Goal: Check status

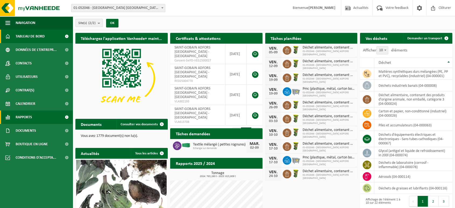
click at [32, 116] on span "Rapports" at bounding box center [24, 116] width 16 height 13
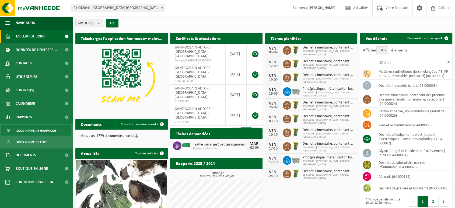
click at [32, 131] on span "Sous forme de graphique" at bounding box center [36, 130] width 40 height 10
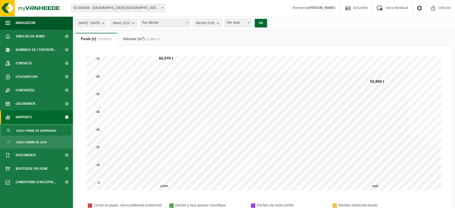
click at [134, 38] on link "Volume (m³) (5,480 m³)" at bounding box center [142, 39] width 48 height 12
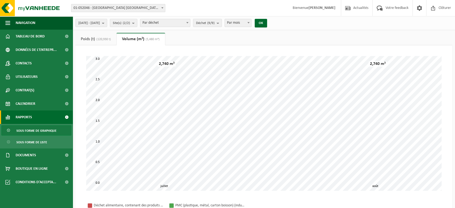
click at [99, 39] on span "(120,930 t)" at bounding box center [103, 39] width 16 height 3
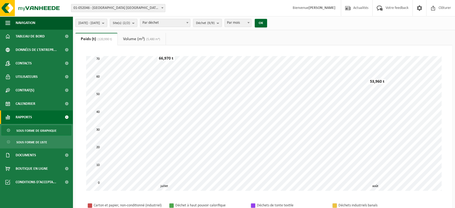
click at [100, 22] on span "2025-07-01 - 2025-08-31" at bounding box center [89, 23] width 22 height 8
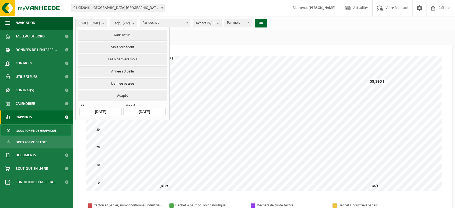
click at [314, 34] on ul "Poids (t) (120,930 t) Volume (m³) (5,480 m³)" at bounding box center [263, 39] width 377 height 12
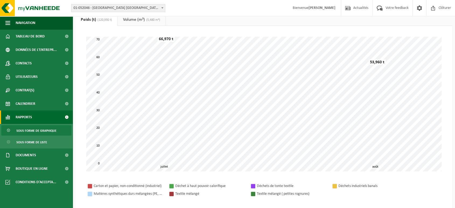
scroll to position [30, 0]
